Goal: Book appointment/travel/reservation

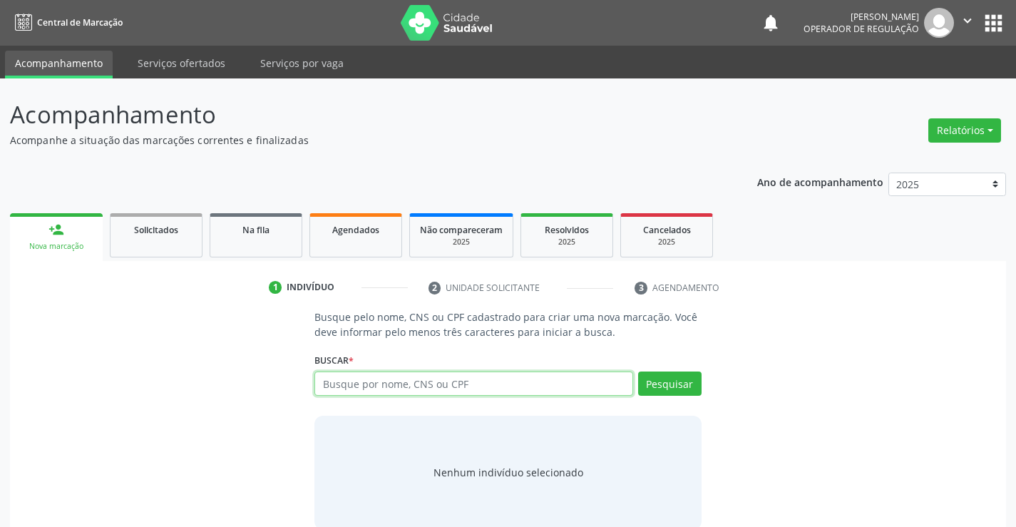
click at [423, 378] on input "text" at bounding box center [473, 383] width 318 height 24
type input "708203617354449"
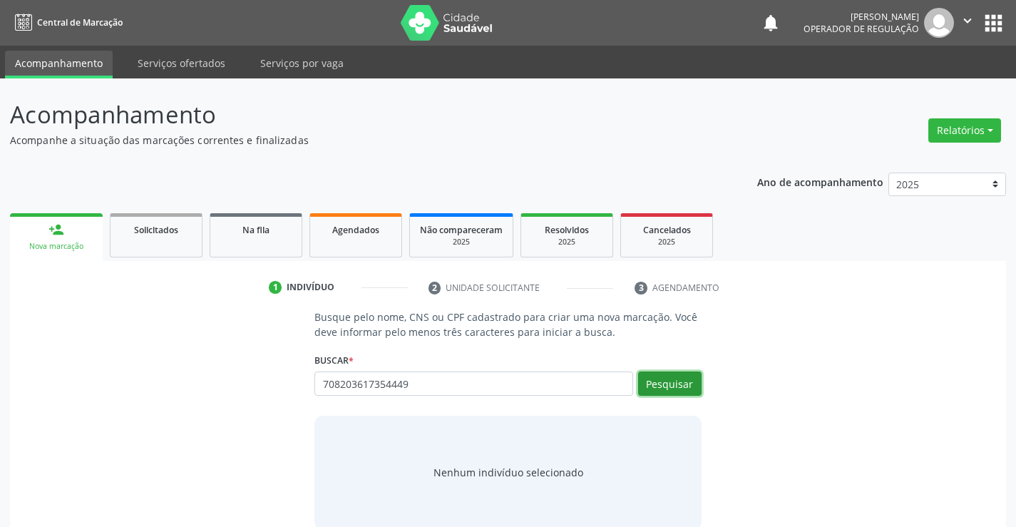
click at [685, 381] on button "Pesquisar" at bounding box center [669, 383] width 63 height 24
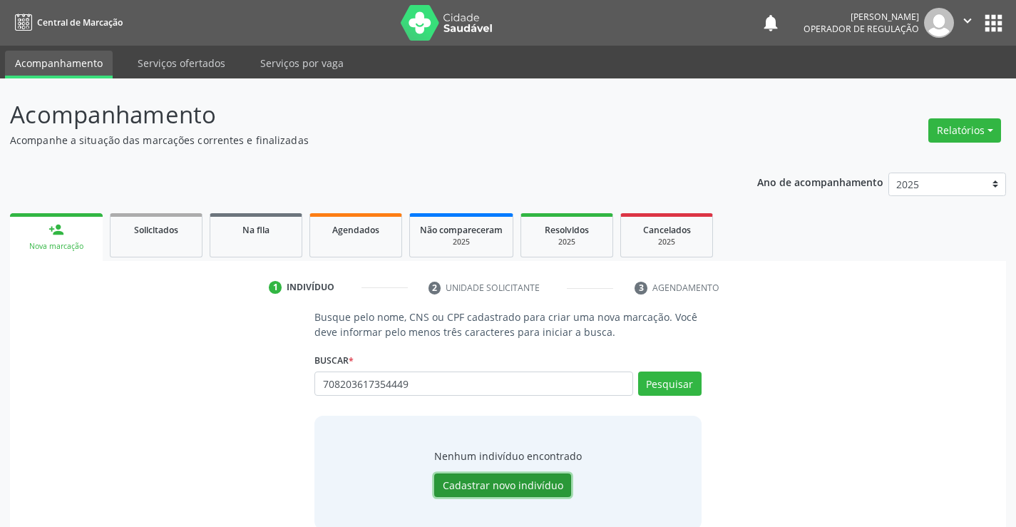
click at [490, 494] on button "Cadastrar novo indivíduo" at bounding box center [502, 485] width 137 height 24
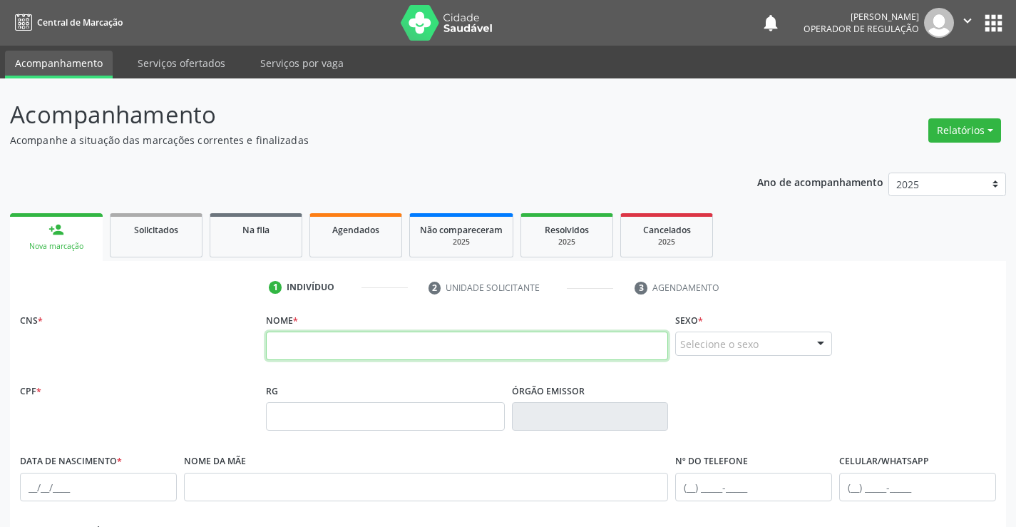
click at [355, 350] on input "text" at bounding box center [467, 346] width 403 height 29
type input "[PERSON_NAME]"
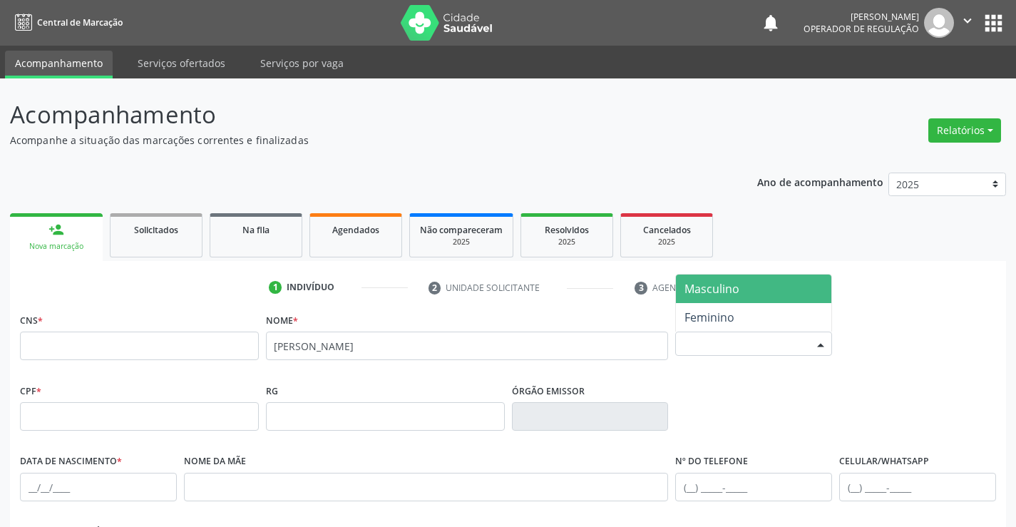
click at [816, 336] on div at bounding box center [820, 344] width 21 height 24
click at [731, 288] on span "Masculino" at bounding box center [711, 289] width 55 height 16
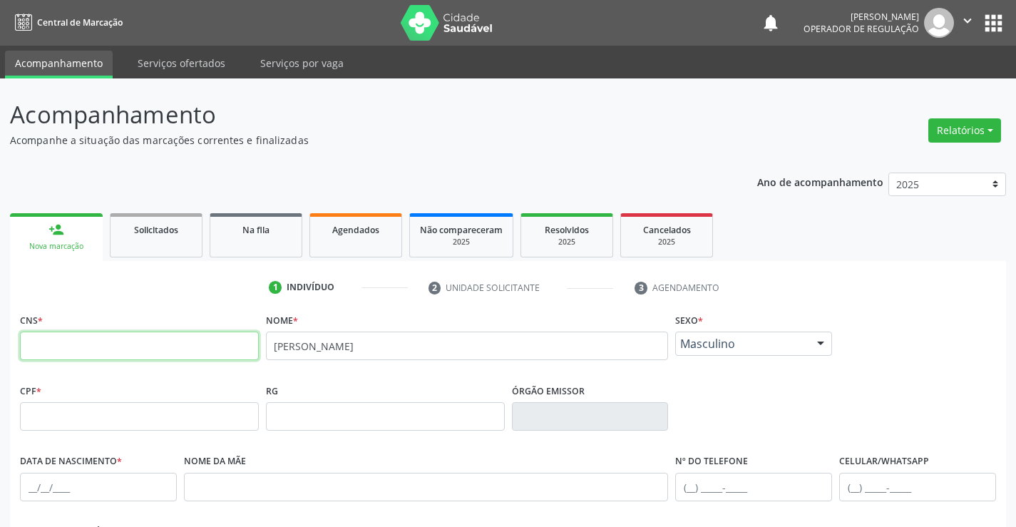
click at [237, 339] on input "text" at bounding box center [139, 346] width 239 height 29
type input "708 2036 1735 4449"
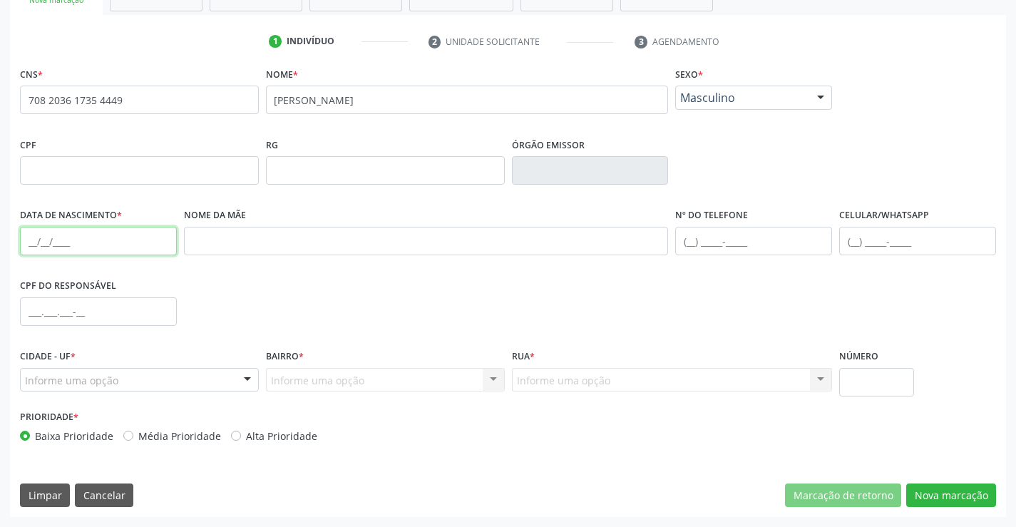
click at [34, 240] on input "text" at bounding box center [98, 241] width 157 height 29
type input "[DATE]"
click at [688, 238] on input "text" at bounding box center [753, 241] width 157 height 29
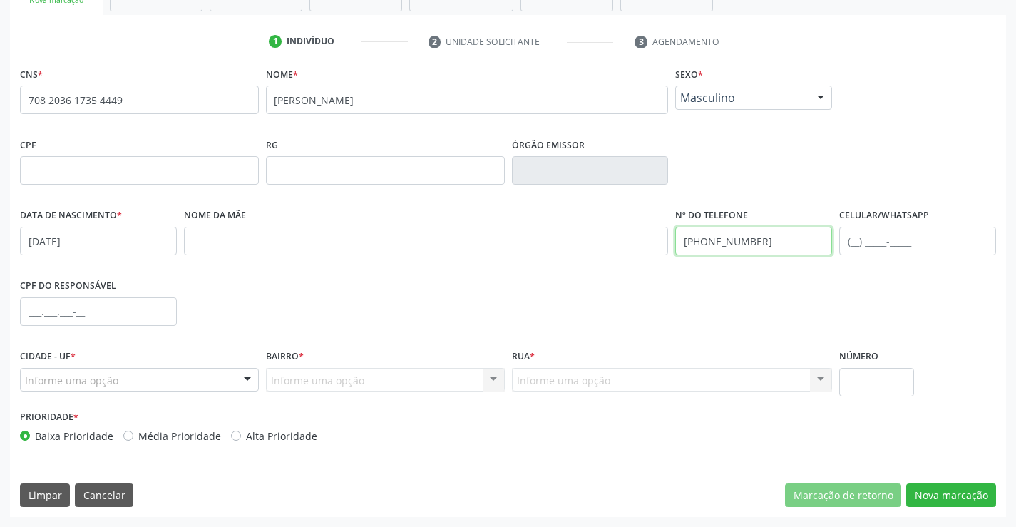
type input "[PHONE_NUMBER]"
click at [247, 376] on div at bounding box center [247, 381] width 21 height 24
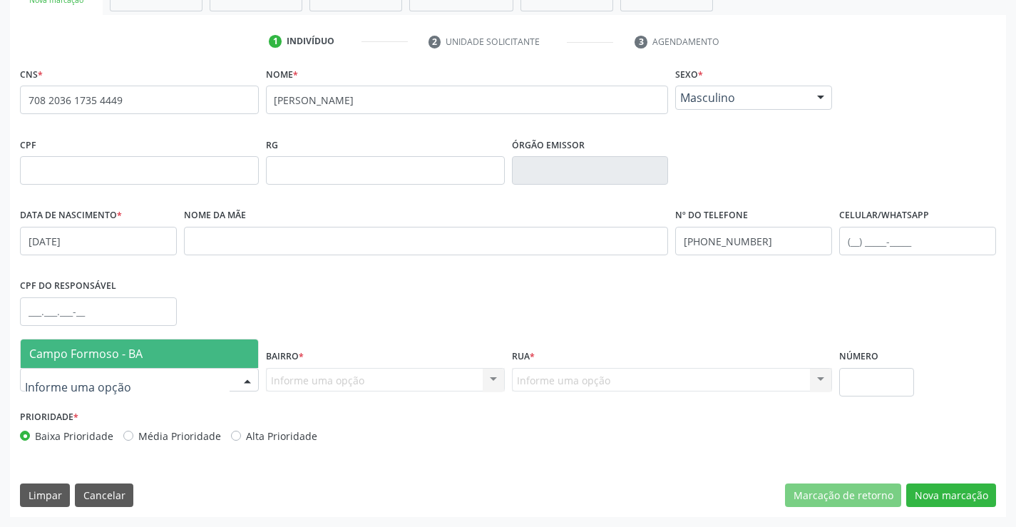
click at [159, 346] on span "Campo Formoso - BA" at bounding box center [139, 353] width 237 height 29
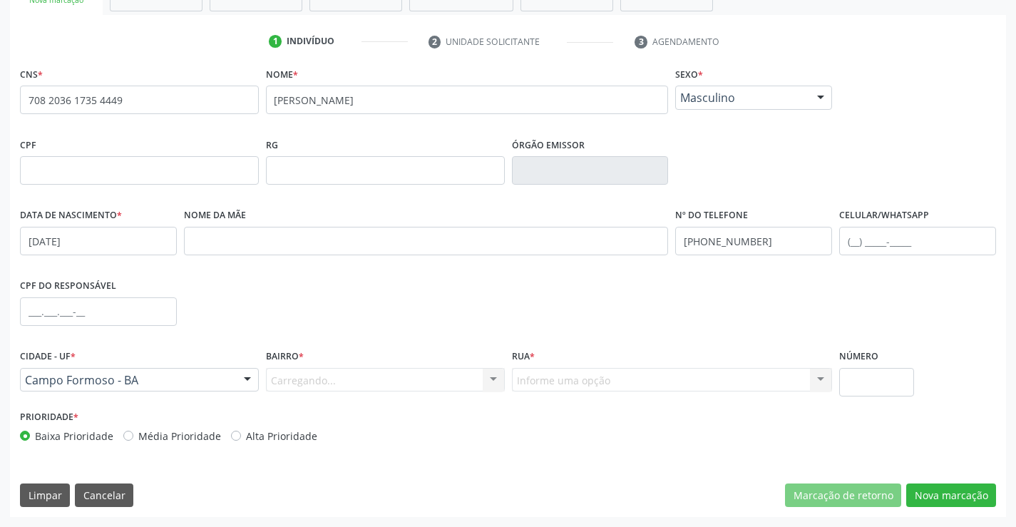
click at [484, 384] on div "Carregando... Nenhum resultado encontrado para: " " Nenhuma opção encontrada. D…" at bounding box center [385, 380] width 239 height 24
click at [494, 374] on div at bounding box center [493, 381] width 21 height 24
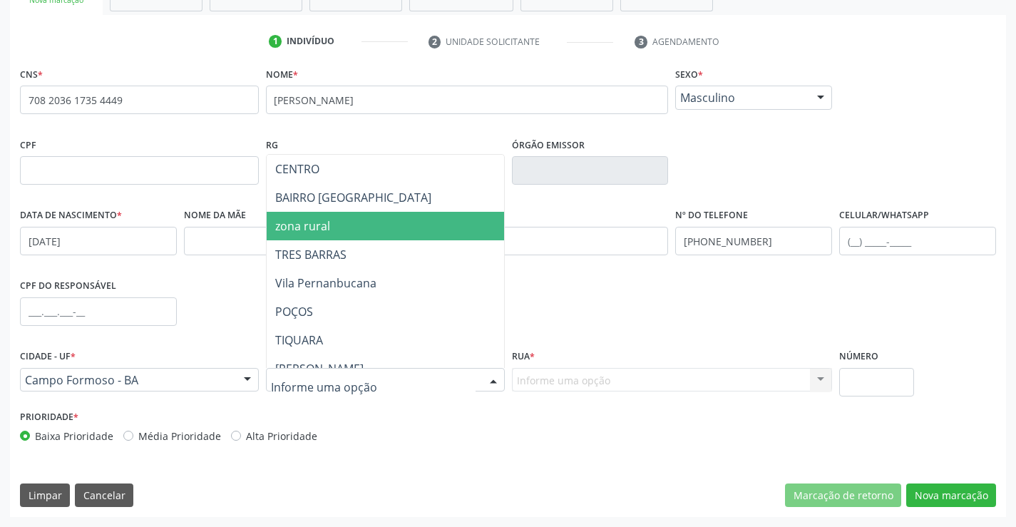
click at [333, 226] on span "zona rural" at bounding box center [421, 226] width 308 height 29
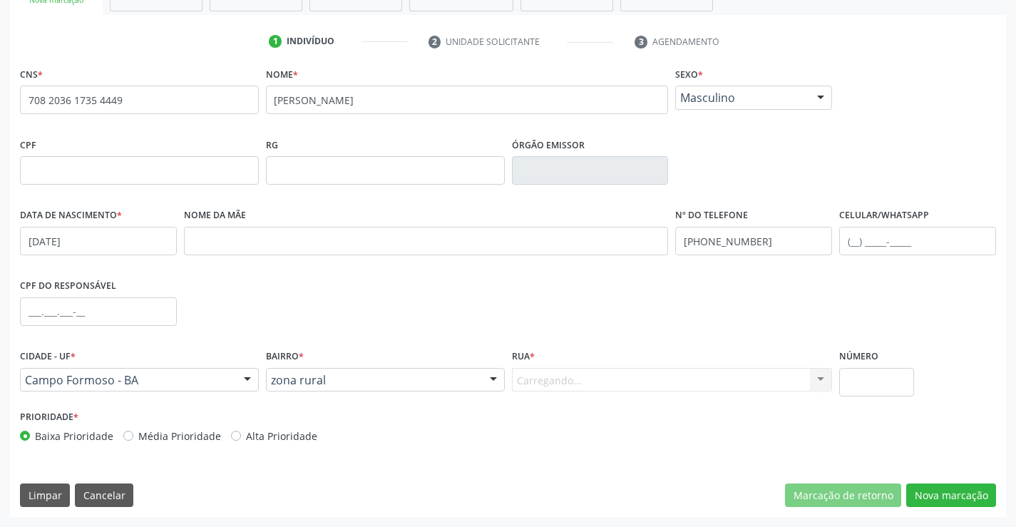
click at [811, 375] on div "Carregando... Nenhum resultado encontrado para: " " Nenhuma opção encontrada. D…" at bounding box center [672, 380] width 321 height 24
click at [814, 373] on div at bounding box center [820, 381] width 21 height 24
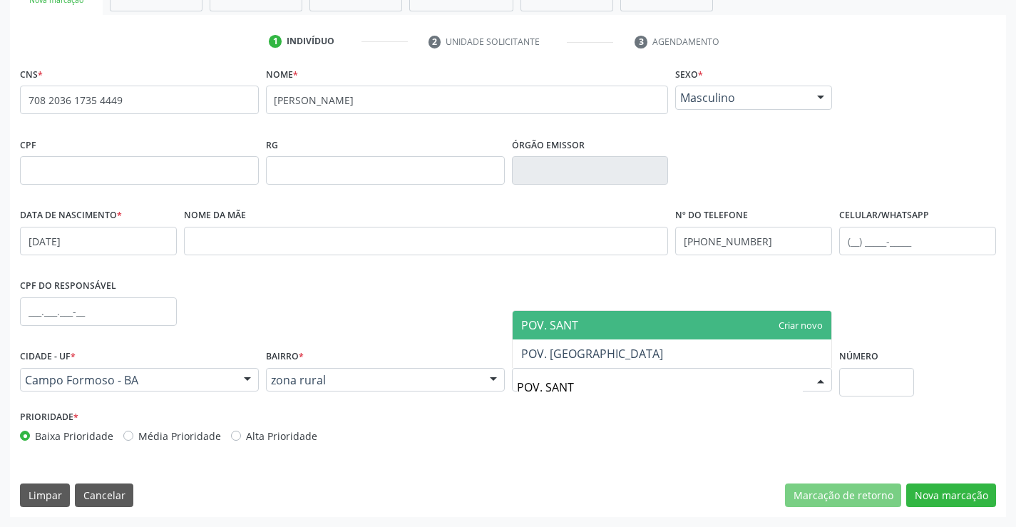
type input "POV. [GEOGRAPHIC_DATA]"
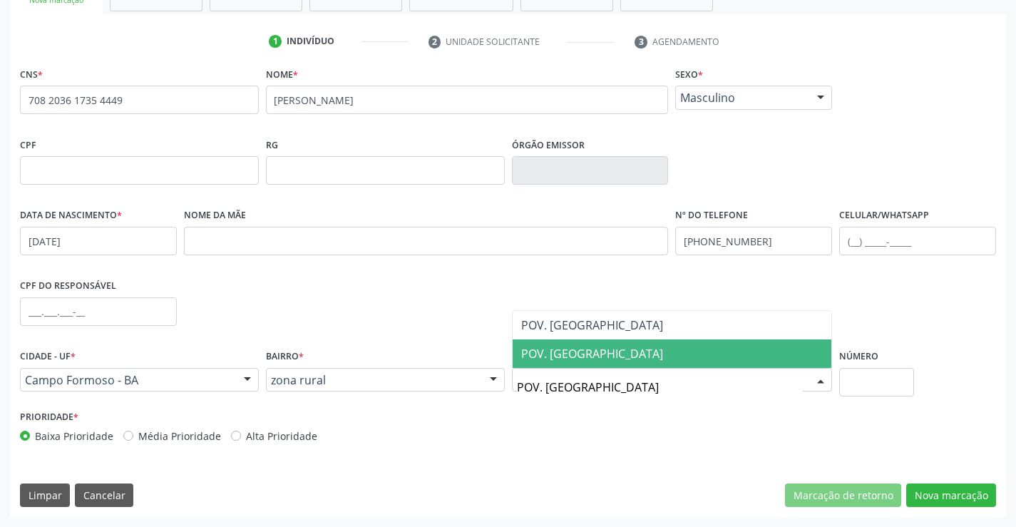
click at [658, 344] on span "POV. [GEOGRAPHIC_DATA]" at bounding box center [672, 353] width 319 height 29
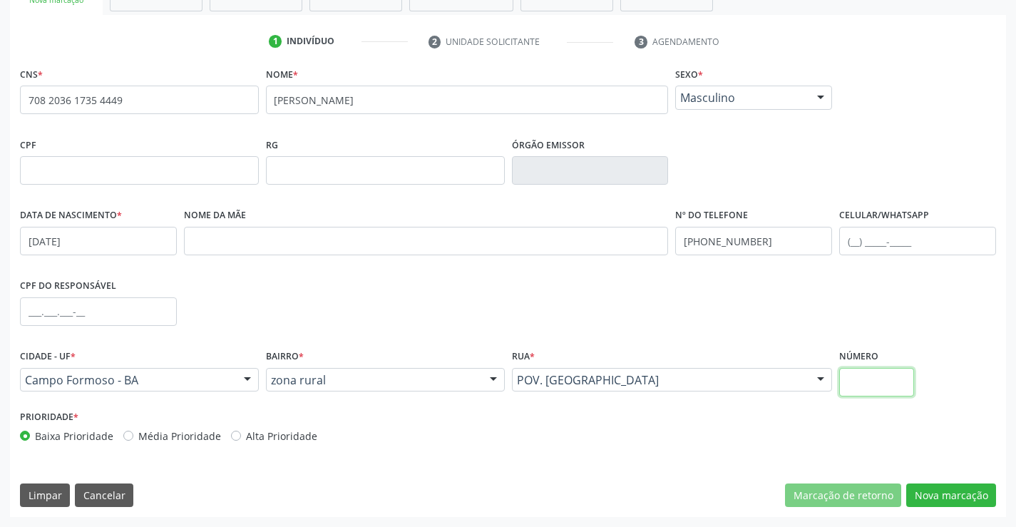
click at [867, 389] on input "text" at bounding box center [876, 382] width 75 height 29
type input "S/N"
click at [947, 498] on button "Nova marcação" at bounding box center [951, 495] width 90 height 24
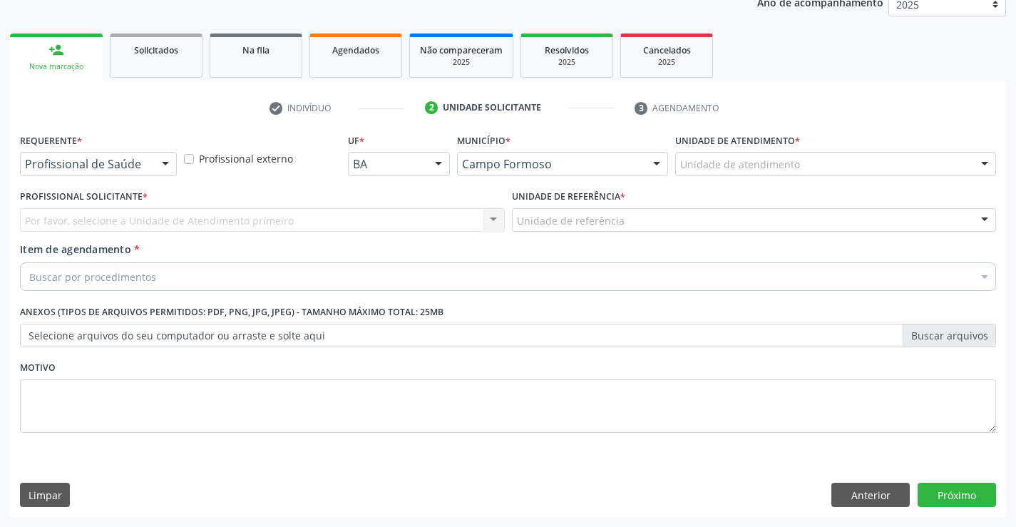
scroll to position [180, 0]
click at [163, 160] on div at bounding box center [165, 165] width 21 height 24
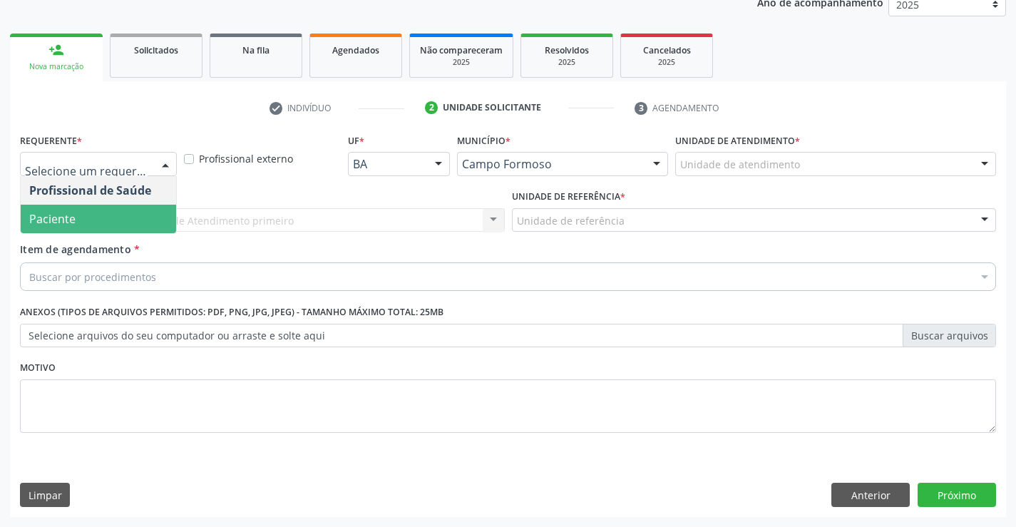
click at [85, 216] on span "Paciente" at bounding box center [98, 219] width 155 height 29
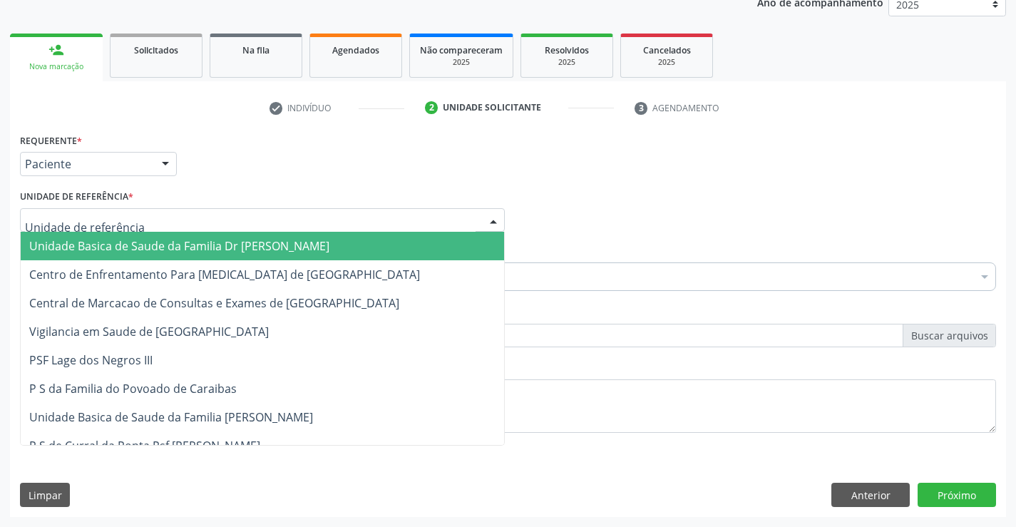
click at [494, 220] on div at bounding box center [493, 221] width 21 height 24
click at [368, 247] on span "Unidade Basica de Saude da Familia Dr [PERSON_NAME]" at bounding box center [262, 246] width 483 height 29
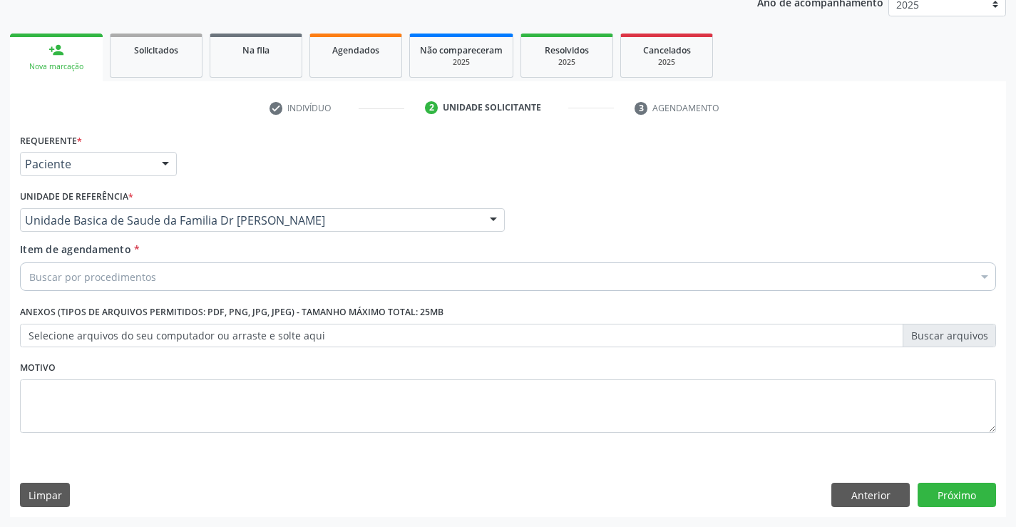
click at [283, 286] on div "Buscar por procedimentos" at bounding box center [508, 276] width 976 height 29
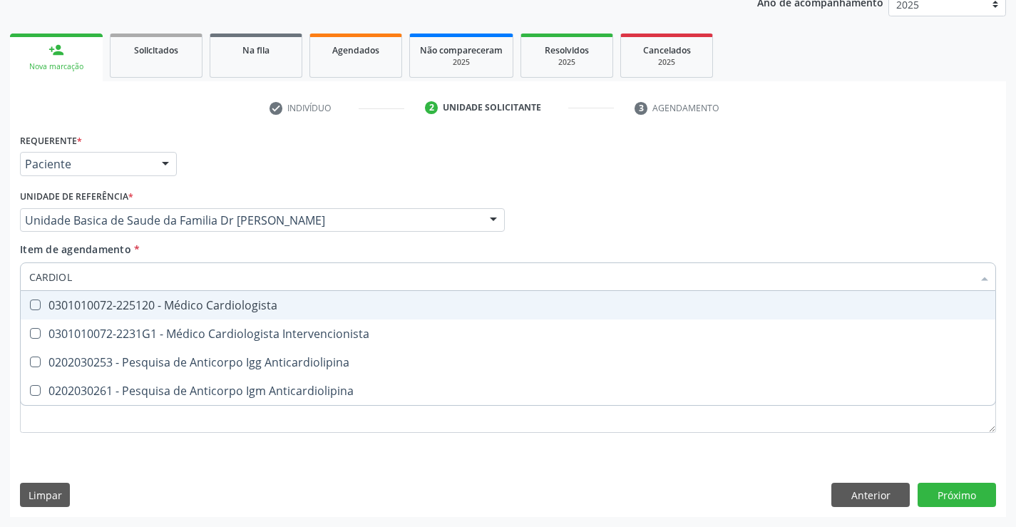
type input "CARDIOLO"
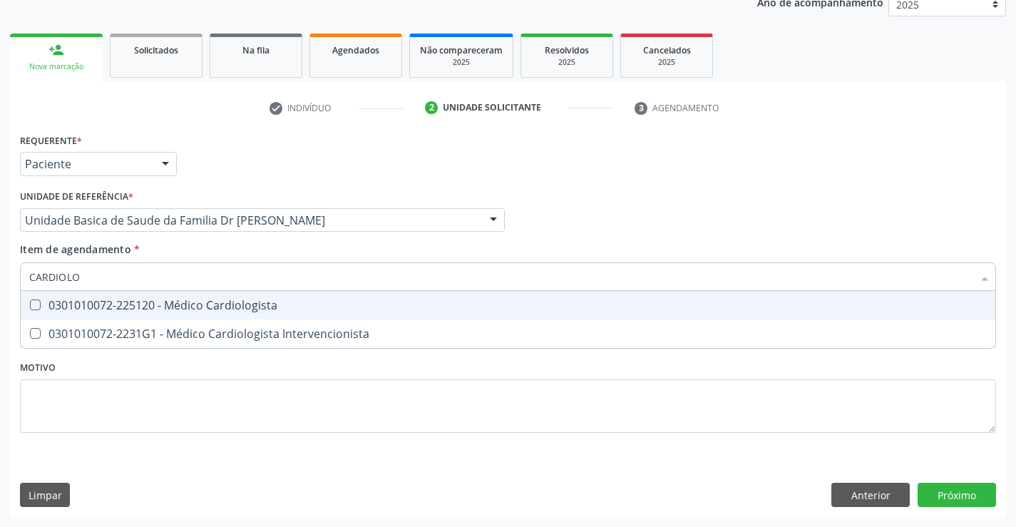
click at [269, 311] on div "0301010072-225120 - Médico Cardiologista" at bounding box center [507, 304] width 957 height 11
checkbox Cardiologista "true"
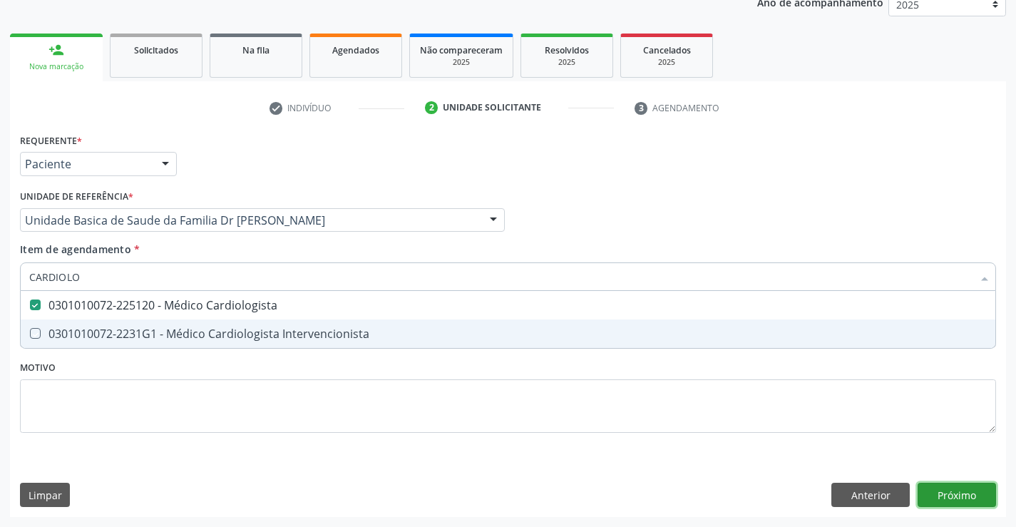
click at [960, 498] on div "Requerente * Paciente Profissional de Saúde Paciente Nenhum resultado encontrad…" at bounding box center [508, 323] width 996 height 387
checkbox Intervencionista "true"
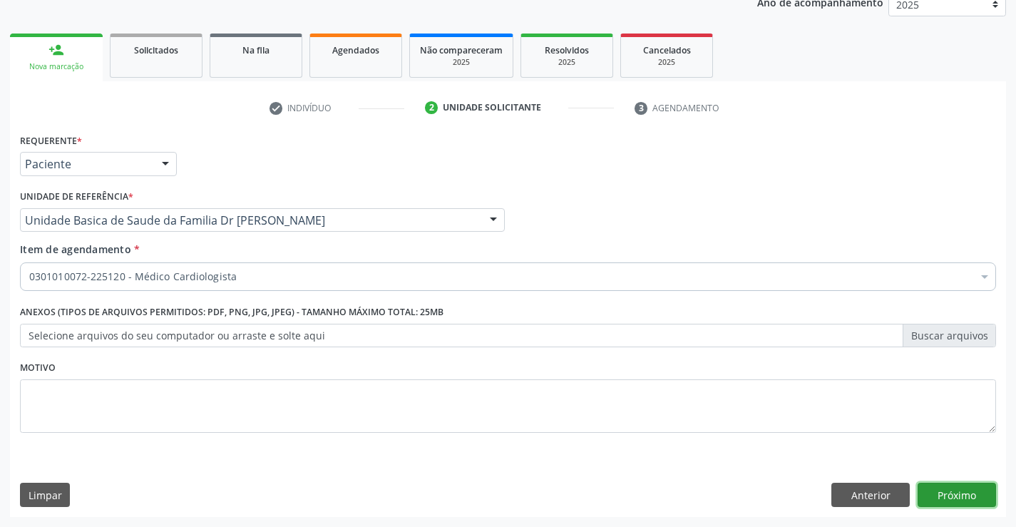
click at [962, 492] on button "Próximo" at bounding box center [957, 495] width 78 height 24
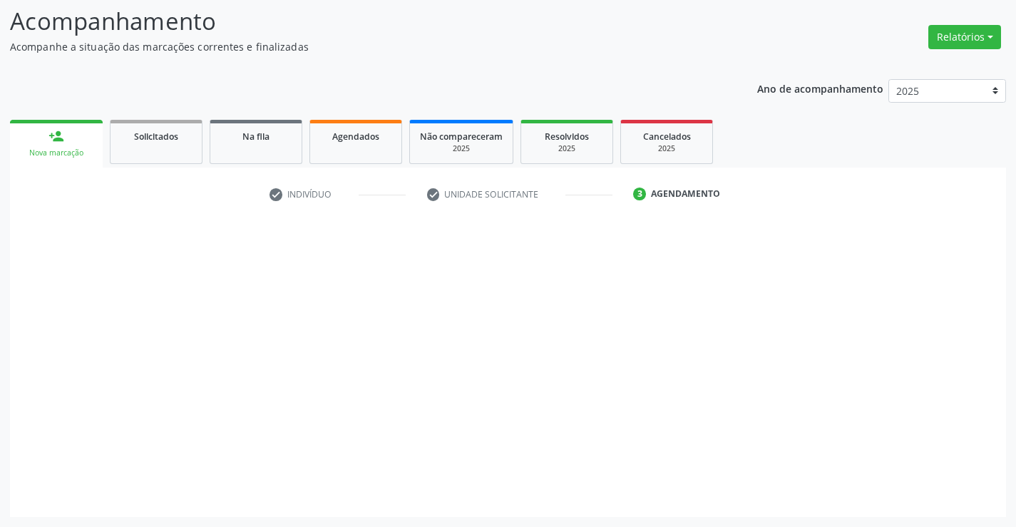
scroll to position [93, 0]
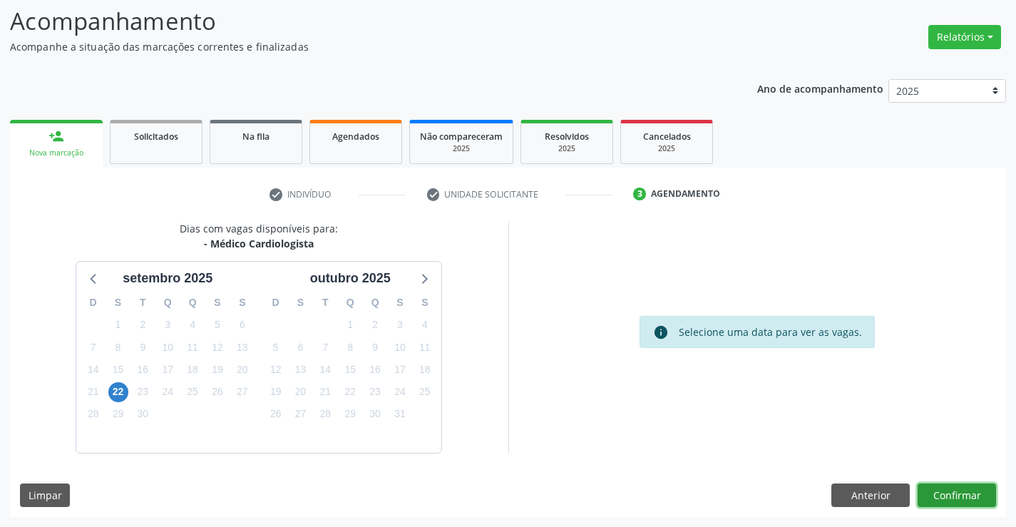
click at [965, 500] on button "Confirmar" at bounding box center [957, 495] width 78 height 24
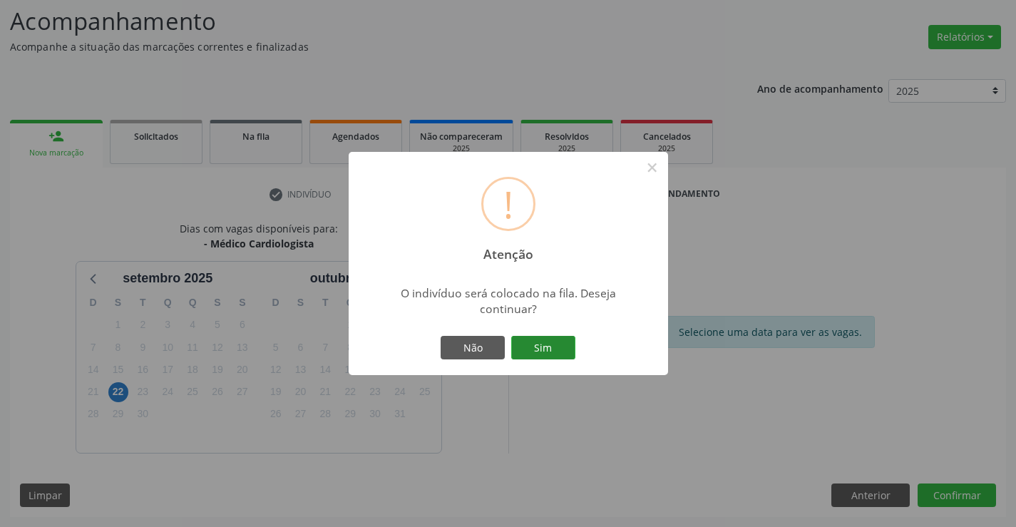
click at [543, 354] on button "Sim" at bounding box center [543, 348] width 64 height 24
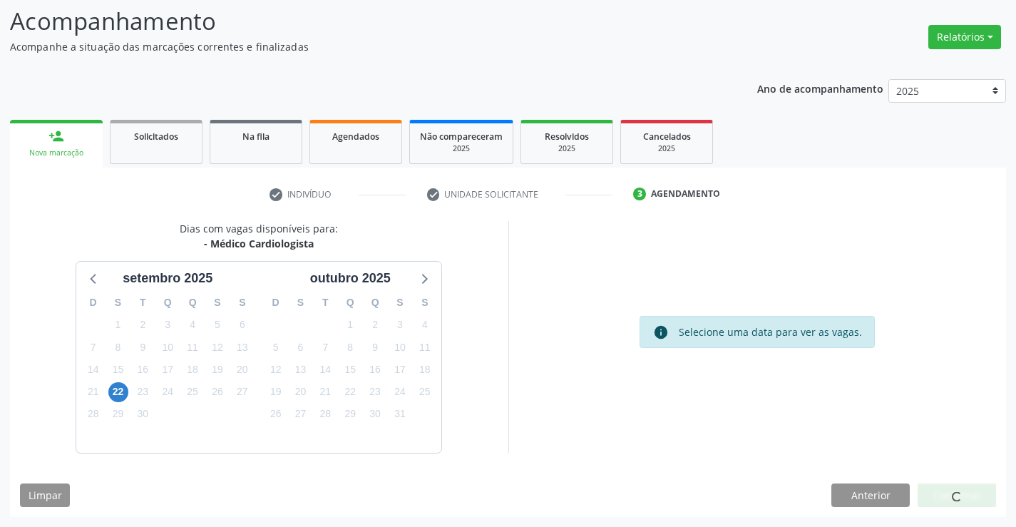
scroll to position [0, 0]
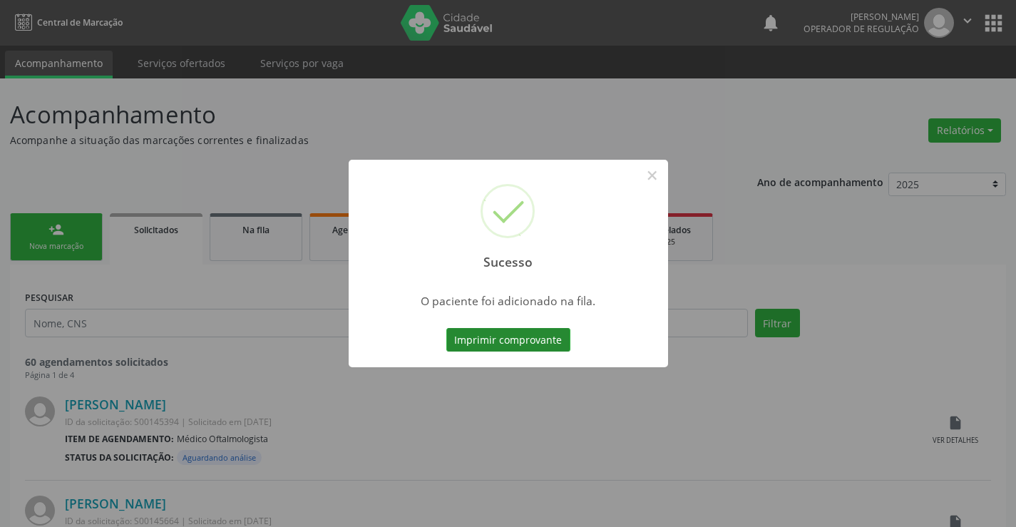
click at [519, 341] on button "Imprimir comprovante" at bounding box center [508, 340] width 124 height 24
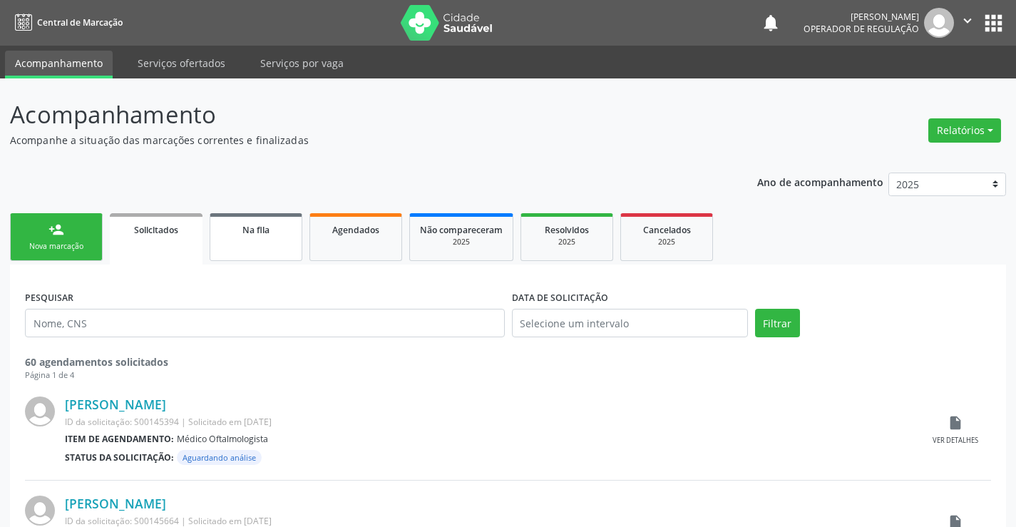
click at [274, 240] on link "Na fila" at bounding box center [256, 237] width 93 height 48
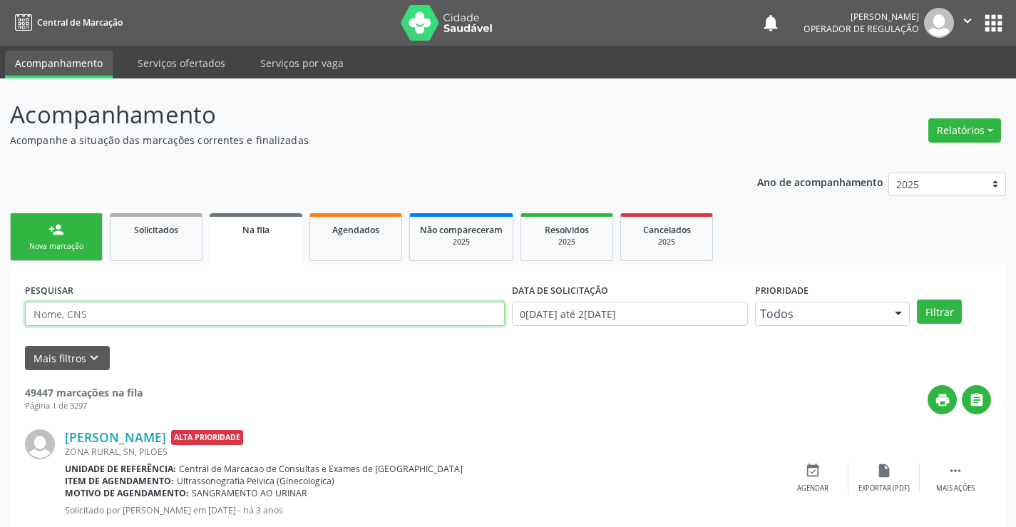
click at [114, 312] on input "text" at bounding box center [265, 314] width 480 height 24
type input "[PERSON_NAME]"
click at [917, 299] on button "Filtrar" at bounding box center [939, 311] width 45 height 24
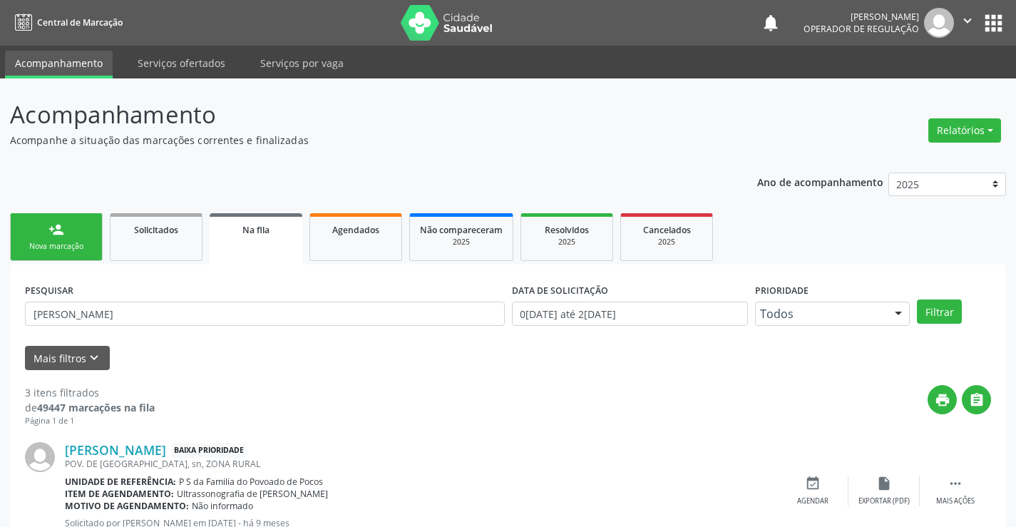
click at [73, 236] on link "person_add Nova marcação" at bounding box center [56, 237] width 93 height 48
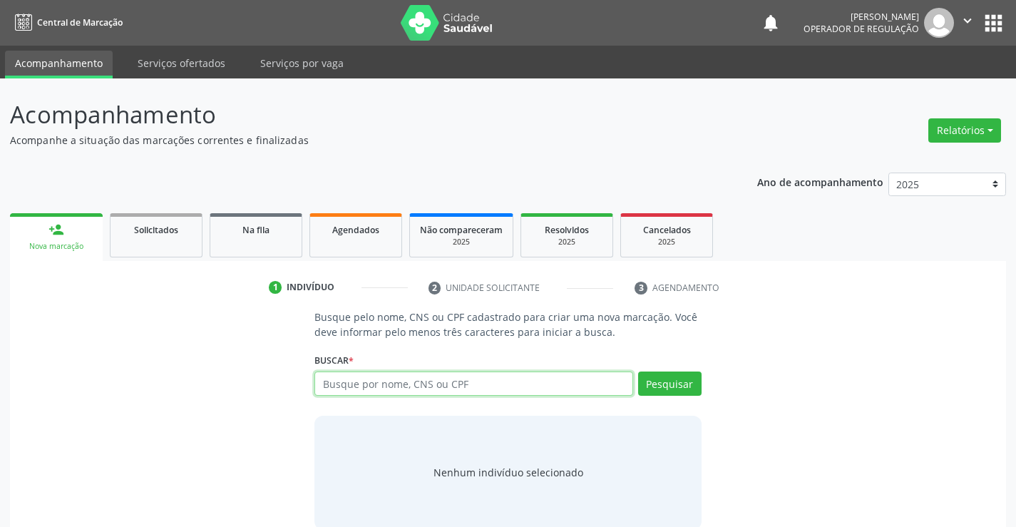
click at [444, 386] on input "text" at bounding box center [473, 383] width 318 height 24
type input "708805712011010"
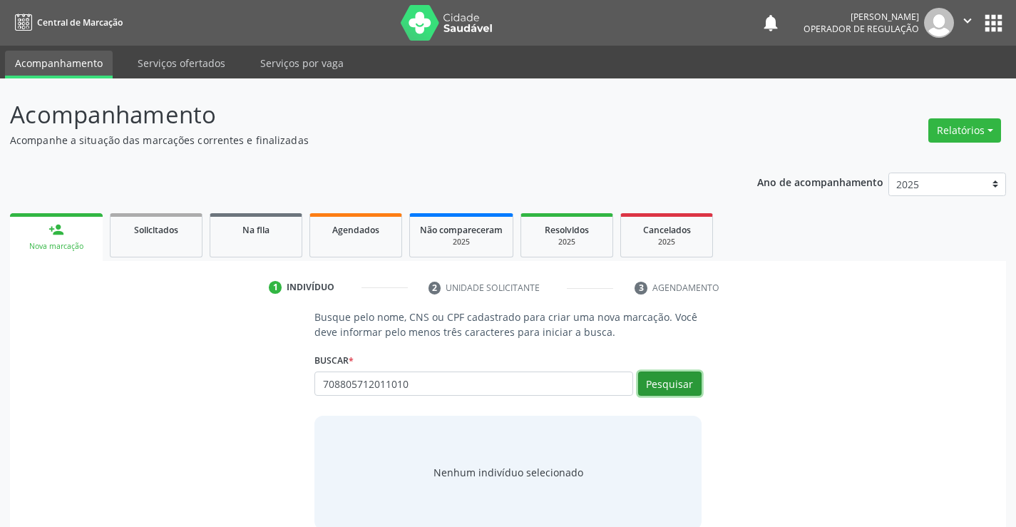
click at [647, 384] on button "Pesquisar" at bounding box center [669, 383] width 63 height 24
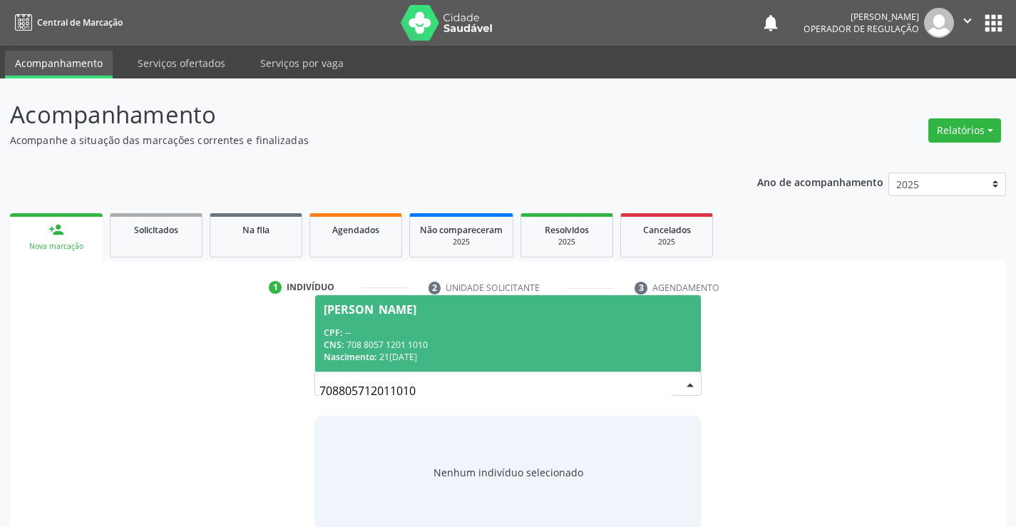
click at [386, 304] on div "[PERSON_NAME]" at bounding box center [370, 309] width 93 height 11
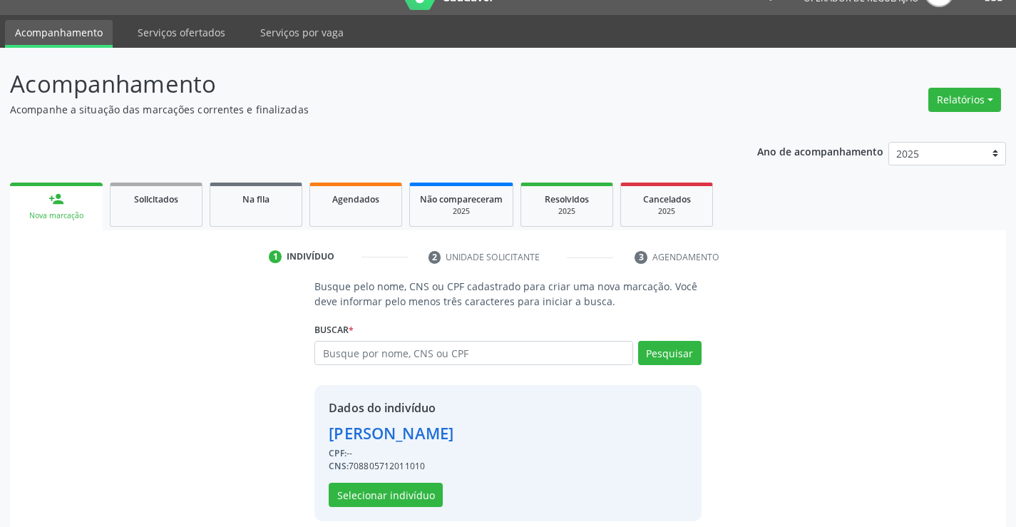
scroll to position [45, 0]
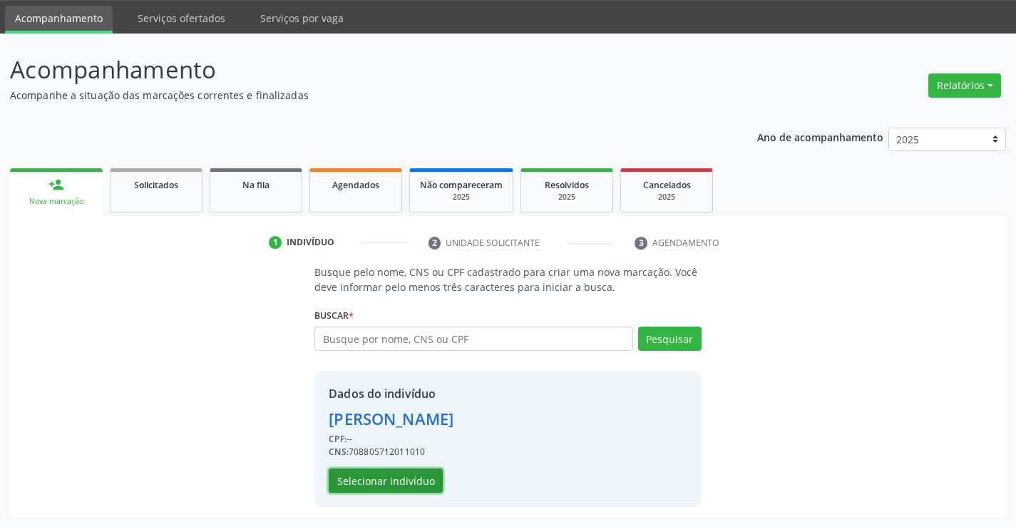
click at [353, 475] on button "Selecionar indivíduo" at bounding box center [386, 480] width 114 height 24
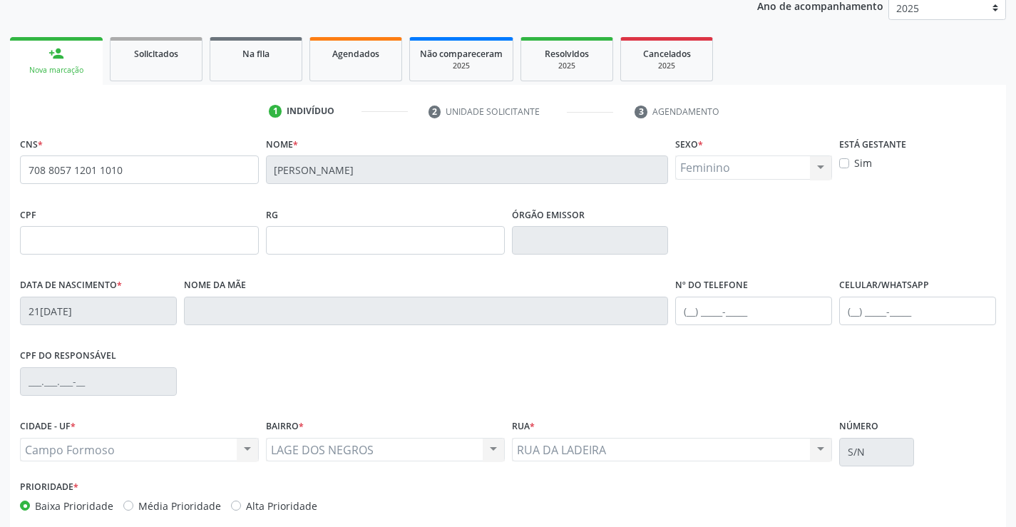
scroll to position [246, 0]
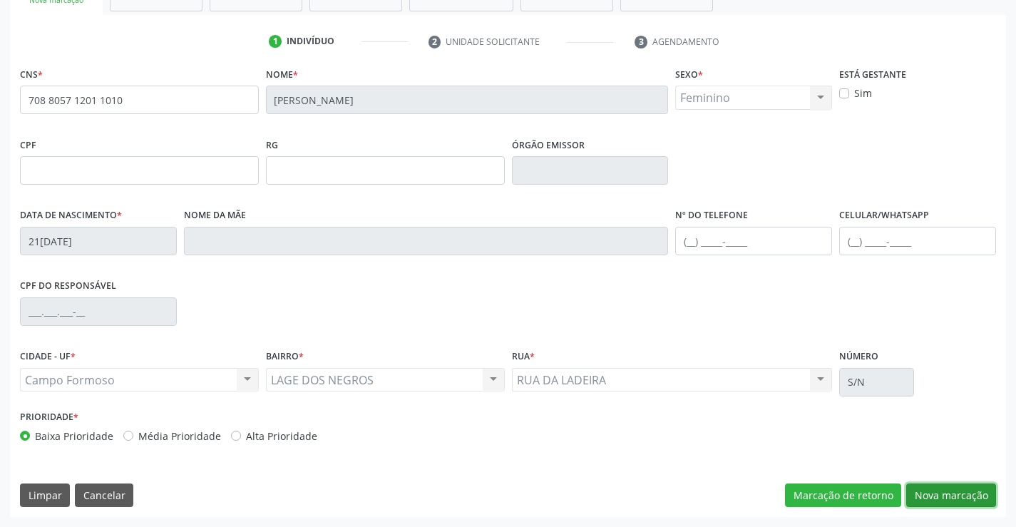
click at [939, 499] on button "Nova marcação" at bounding box center [951, 495] width 90 height 24
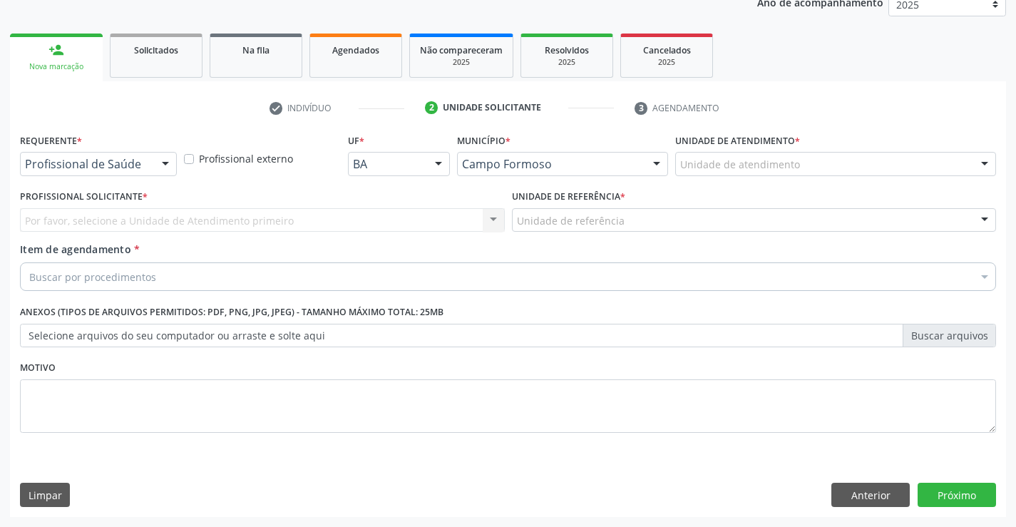
click at [159, 163] on div at bounding box center [165, 165] width 21 height 24
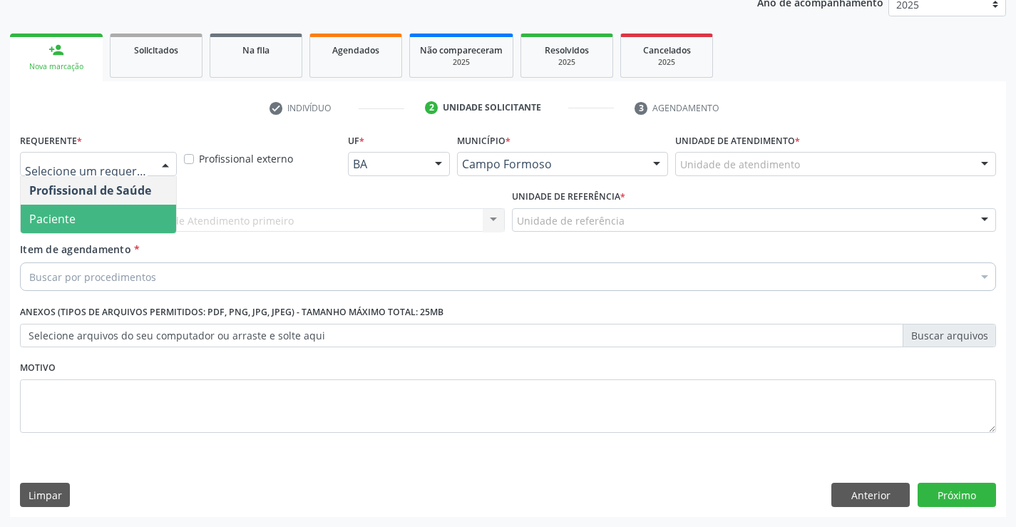
click at [114, 214] on span "Paciente" at bounding box center [98, 219] width 155 height 29
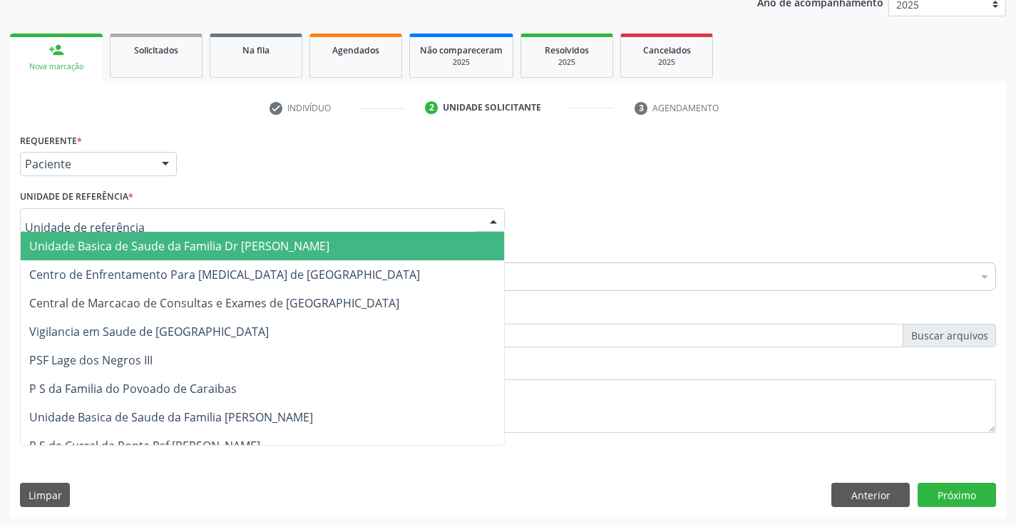
click at [488, 221] on div at bounding box center [493, 221] width 21 height 24
click at [366, 238] on span "Unidade Basica de Saude da Familia Dr [PERSON_NAME]" at bounding box center [262, 246] width 483 height 29
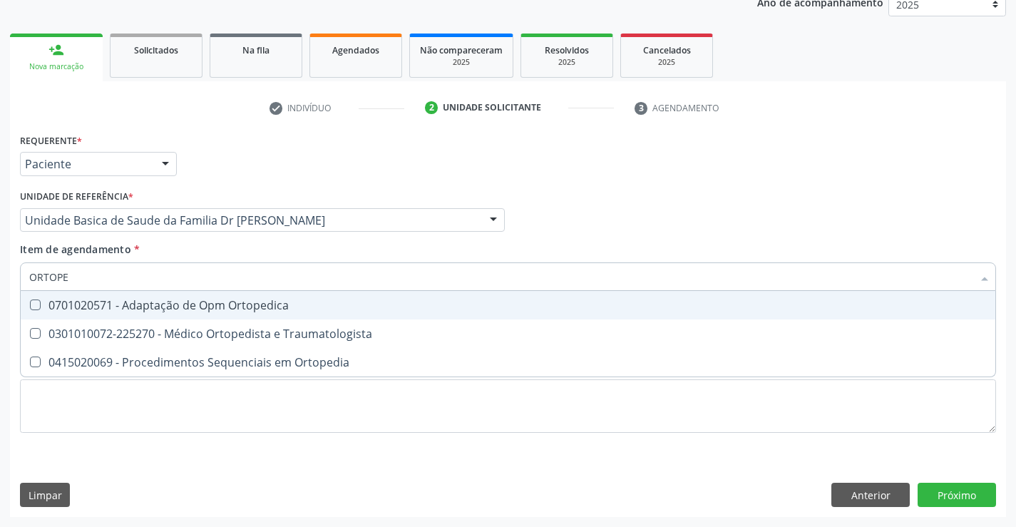
type input "ORTOPED"
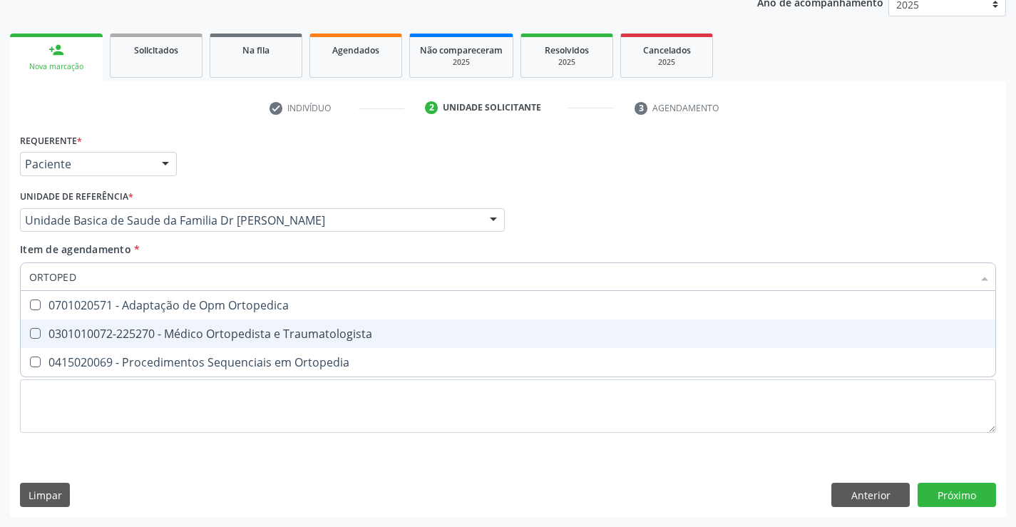
click at [217, 333] on div "0301010072-225270 - Médico Ortopedista e Traumatologista" at bounding box center [507, 333] width 957 height 11
checkbox Traumatologista "true"
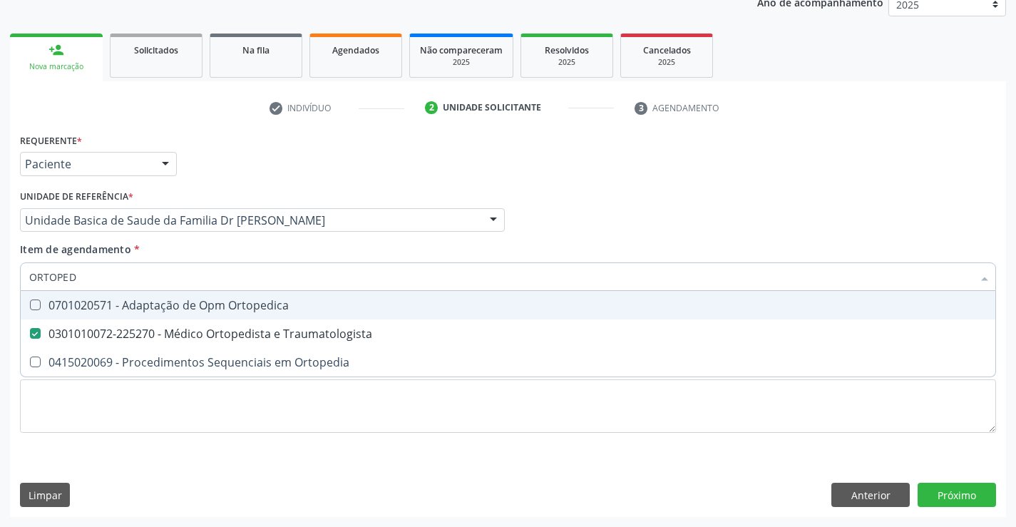
click at [570, 222] on div "Profissional Solicitante Por favor, selecione a Unidade de Atendimento primeiro…" at bounding box center [507, 214] width 983 height 56
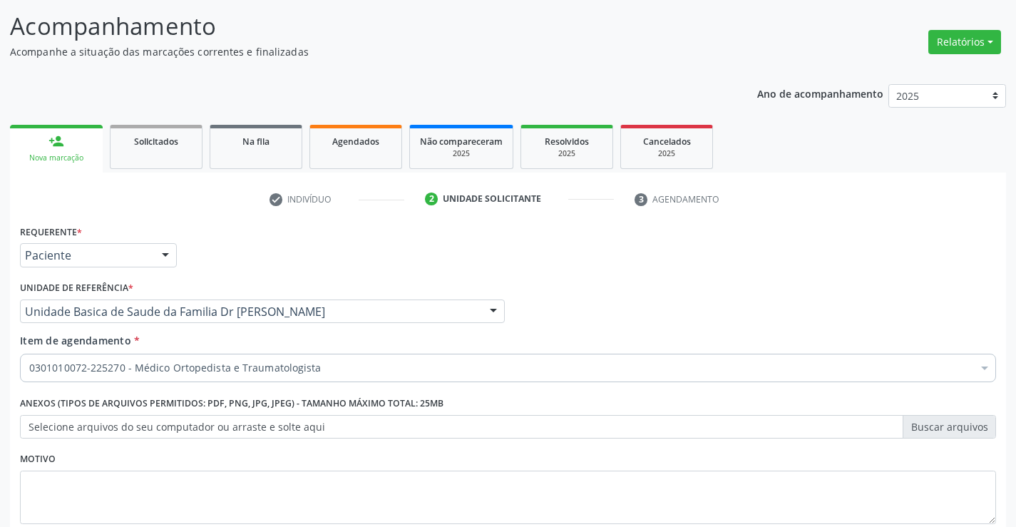
scroll to position [0, 0]
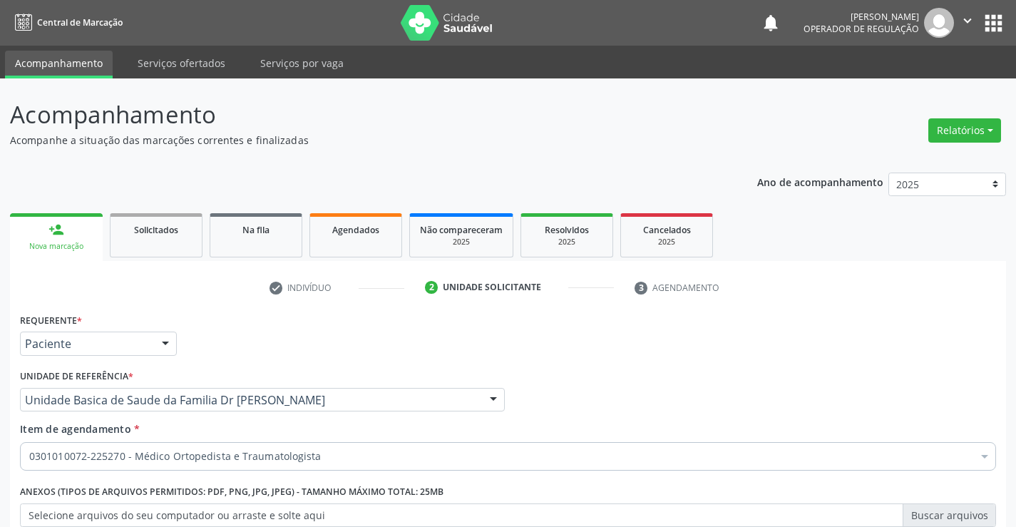
click at [965, 16] on icon "" at bounding box center [968, 21] width 16 height 16
click at [906, 83] on link "Sair" at bounding box center [931, 87] width 98 height 20
